Goal: Communication & Community: Connect with others

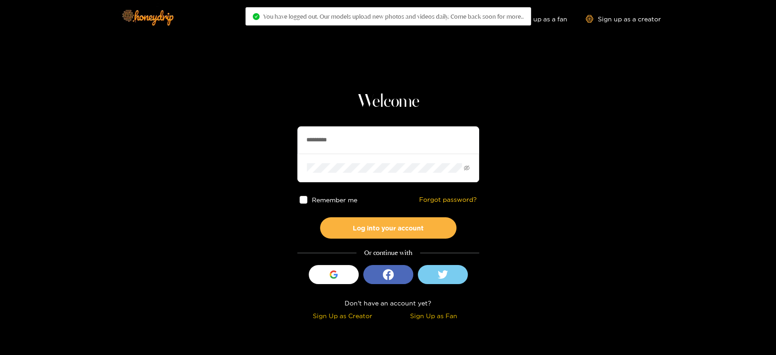
drag, startPoint x: 357, startPoint y: 140, endPoint x: 277, endPoint y: 142, distance: 80.1
click at [277, 142] on section "Welcome ********* Remember me Forgot password? Log into your account Or continu…" at bounding box center [388, 161] width 776 height 323
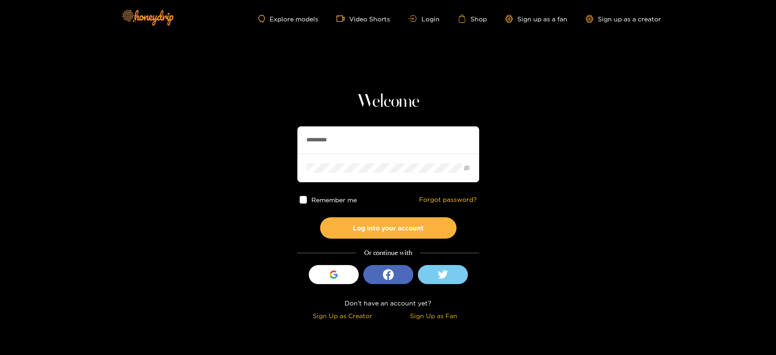
paste input "text"
type input "******"
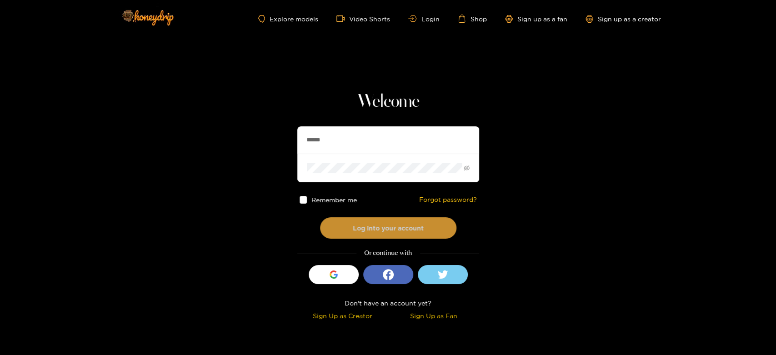
click at [355, 226] on button "Log into your account" at bounding box center [388, 227] width 136 height 21
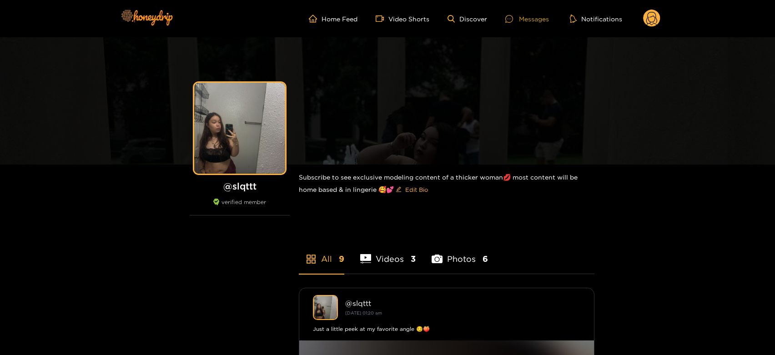
click at [537, 20] on div "Messages" at bounding box center [527, 19] width 44 height 10
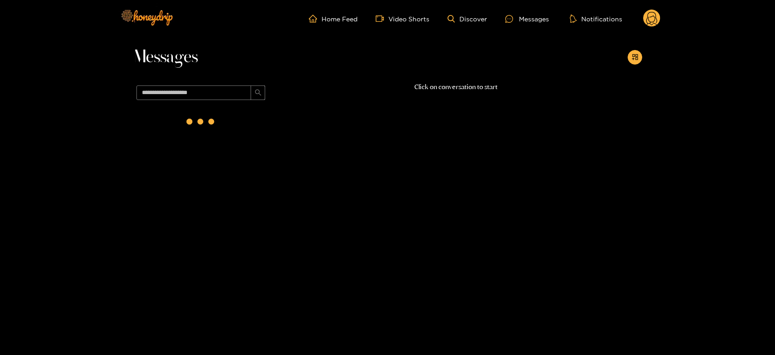
click at [160, 140] on div at bounding box center [201, 124] width 136 height 40
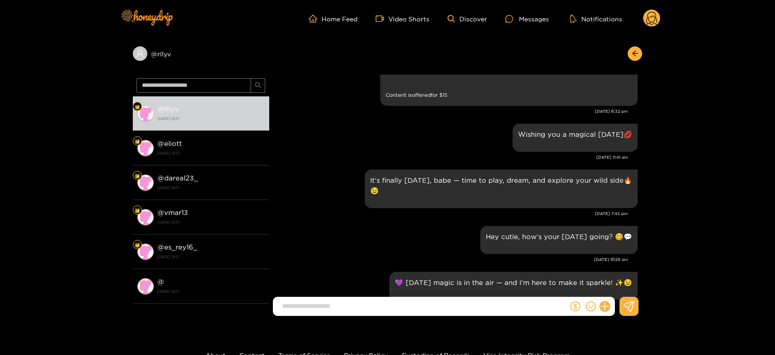
scroll to position [1176, 0]
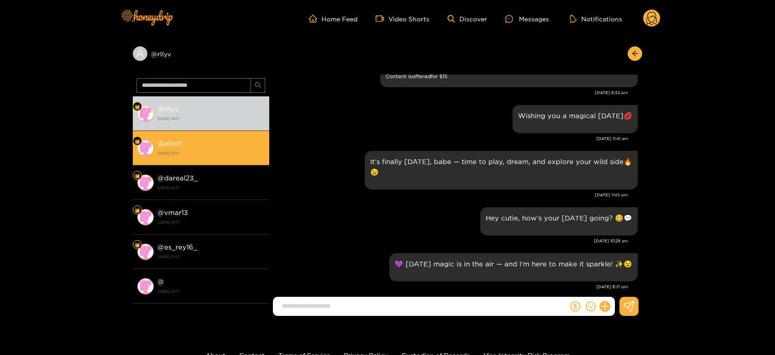
click at [217, 148] on div "@ eliott [DATE] 18:17" at bounding box center [210, 148] width 107 height 20
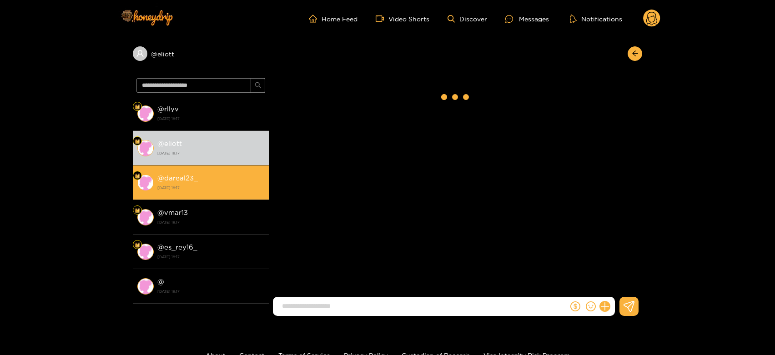
scroll to position [1209, 0]
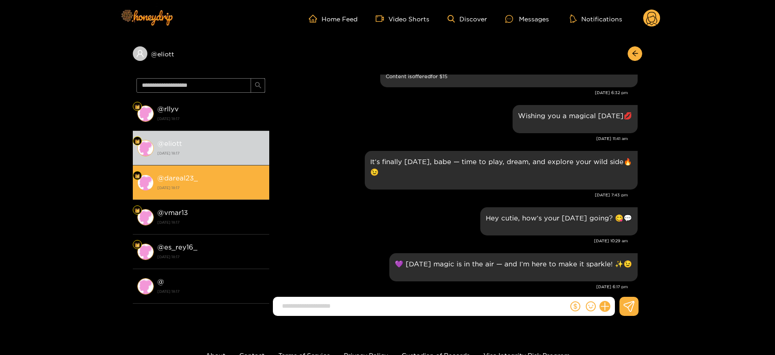
click at [207, 184] on strong "[DATE] 18:17" at bounding box center [210, 188] width 107 height 8
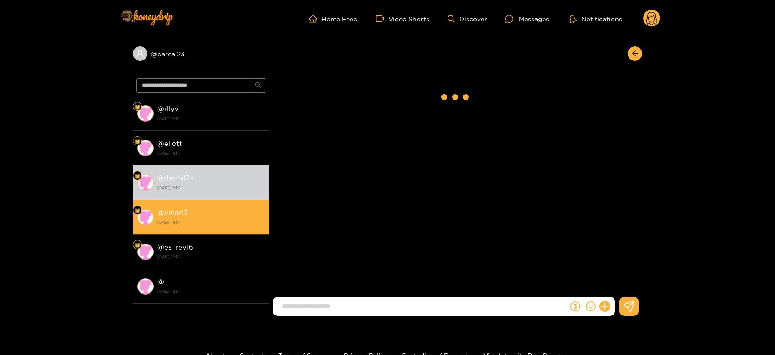
scroll to position [1209, 0]
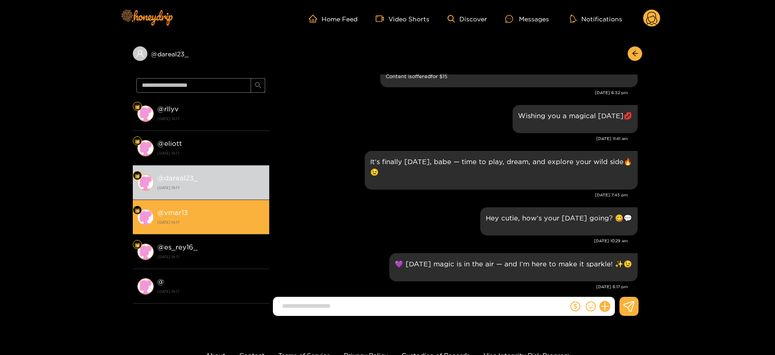
click at [208, 204] on li "@ vmar13 [DATE] 18:17" at bounding box center [201, 217] width 136 height 35
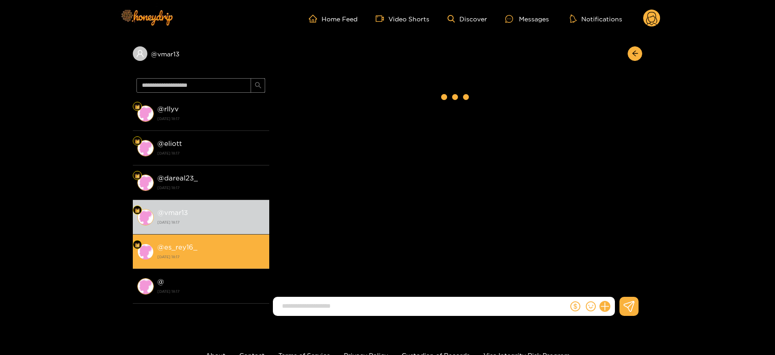
scroll to position [1209, 0]
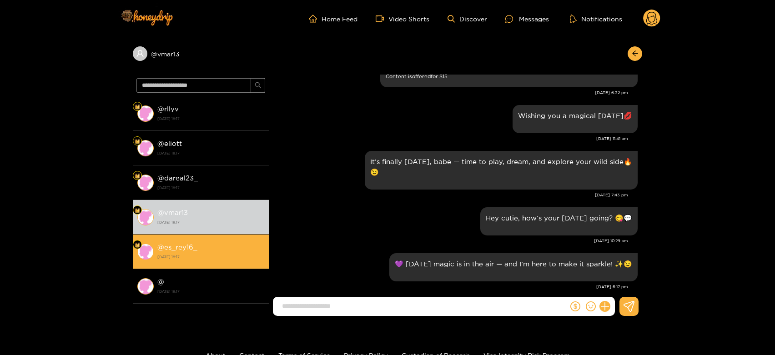
click at [200, 244] on div "@ es_rey16_ [DATE] 18:17" at bounding box center [210, 251] width 107 height 20
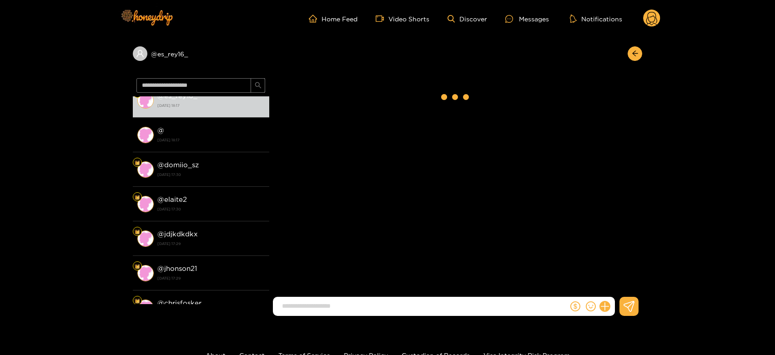
scroll to position [1209, 0]
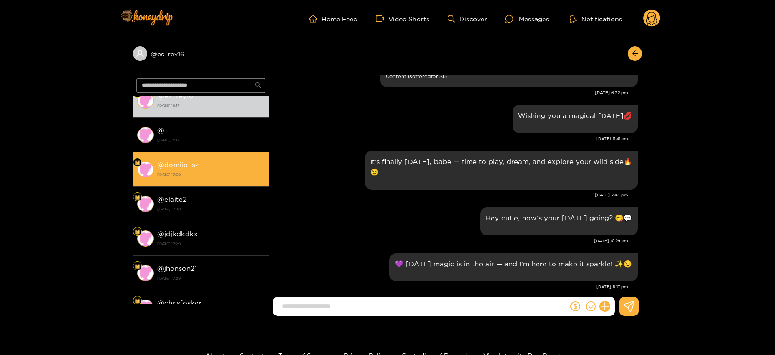
click at [206, 154] on li "@ domiio_sz [DATE] 17:30" at bounding box center [201, 169] width 136 height 35
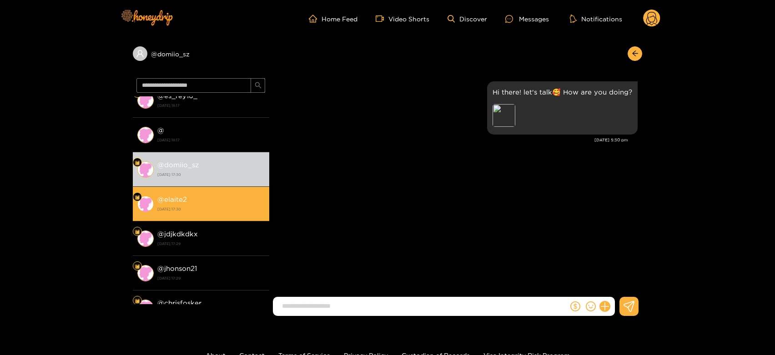
click at [206, 205] on strong "[DATE] 17:30" at bounding box center [210, 209] width 107 height 8
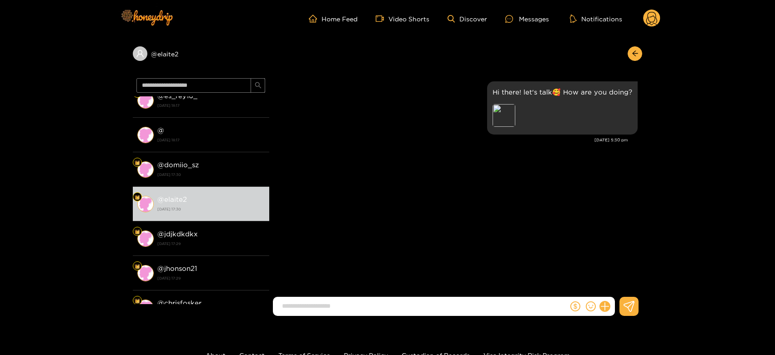
click at [649, 15] on circle at bounding box center [651, 18] width 17 height 17
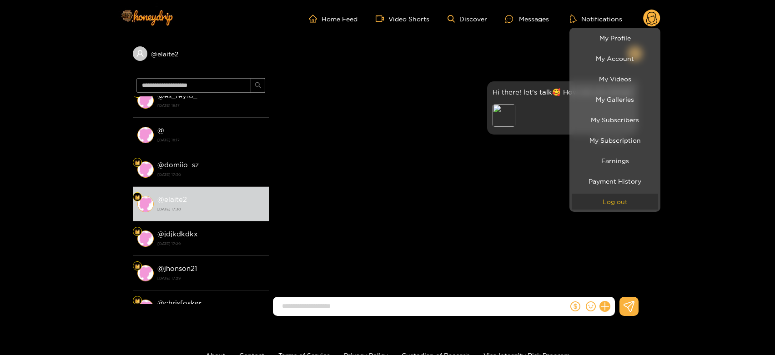
click at [634, 208] on button "Log out" at bounding box center [615, 202] width 86 height 16
